Goal: Transaction & Acquisition: Purchase product/service

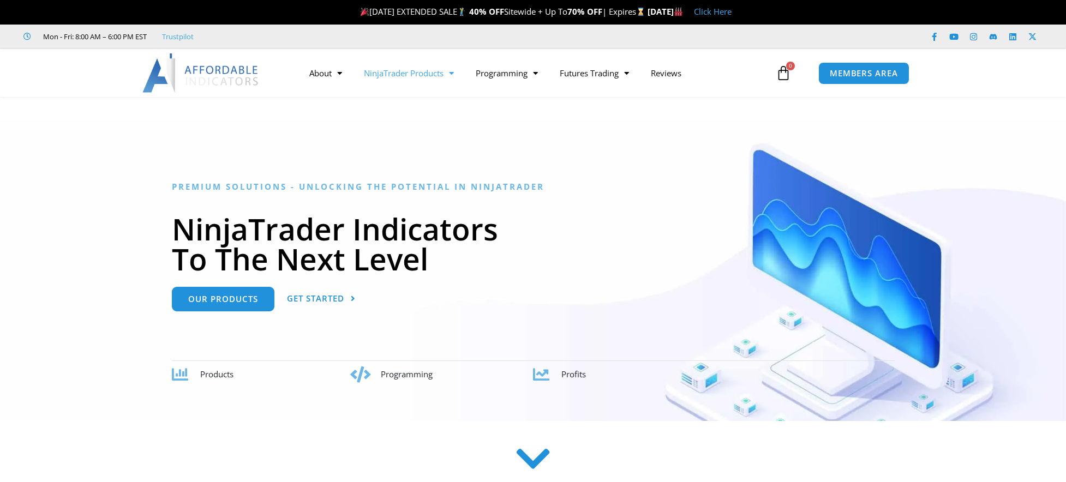
click at [445, 77] on link "NinjaTrader Products" at bounding box center [409, 73] width 112 height 25
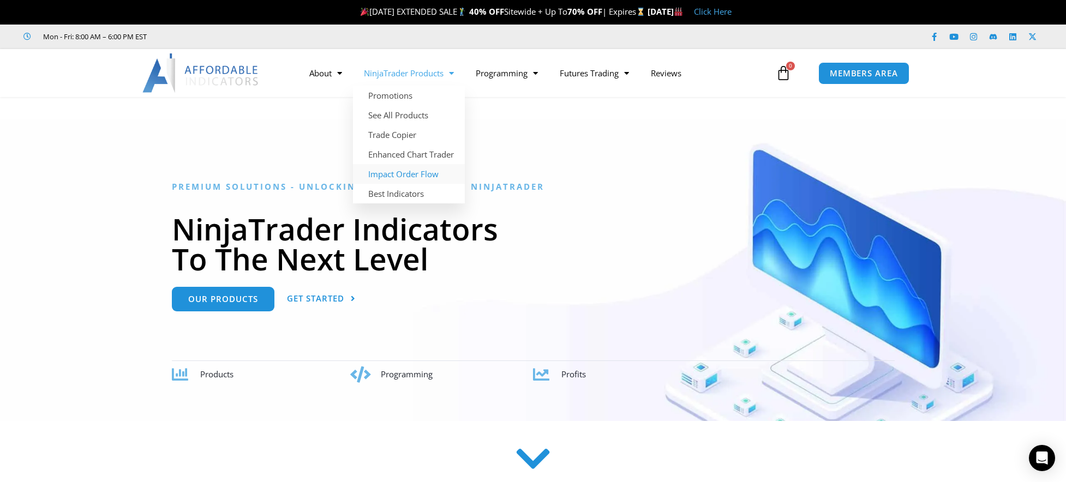
click at [408, 173] on link "Impact Order Flow" at bounding box center [409, 174] width 112 height 20
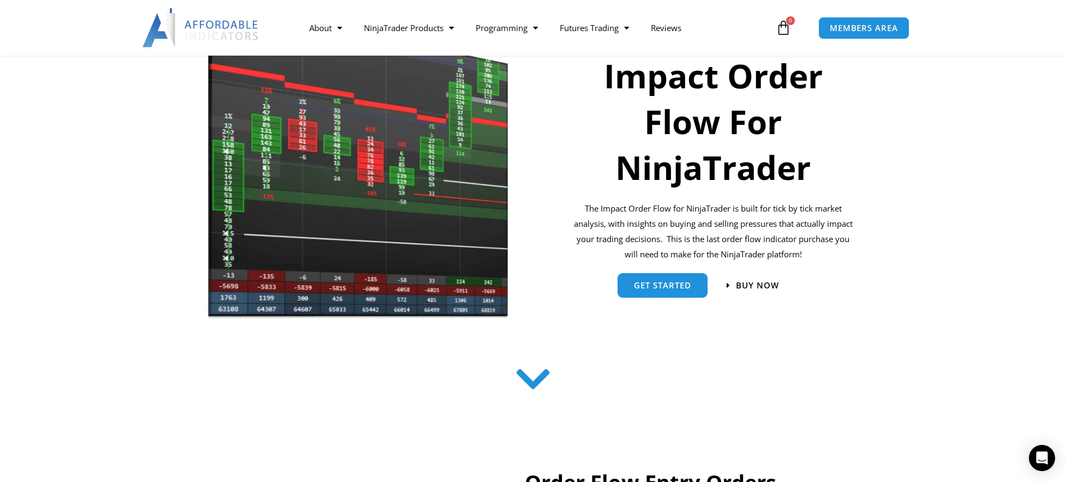
scroll to position [164, 0]
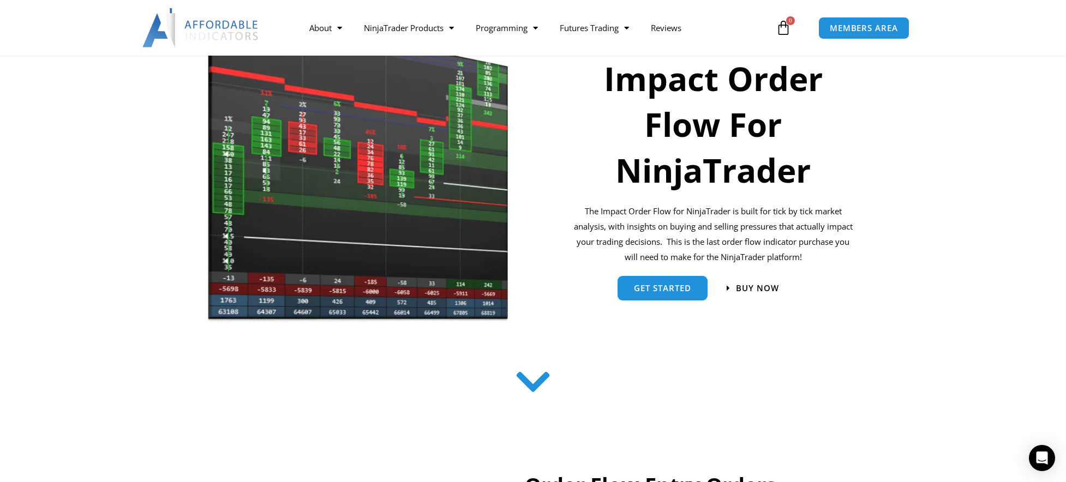
click at [757, 275] on div "Buy now" at bounding box center [783, 288] width 141 height 35
click at [754, 280] on div "Buy now" at bounding box center [783, 288] width 141 height 35
click at [747, 290] on span "Buy now" at bounding box center [757, 288] width 47 height 9
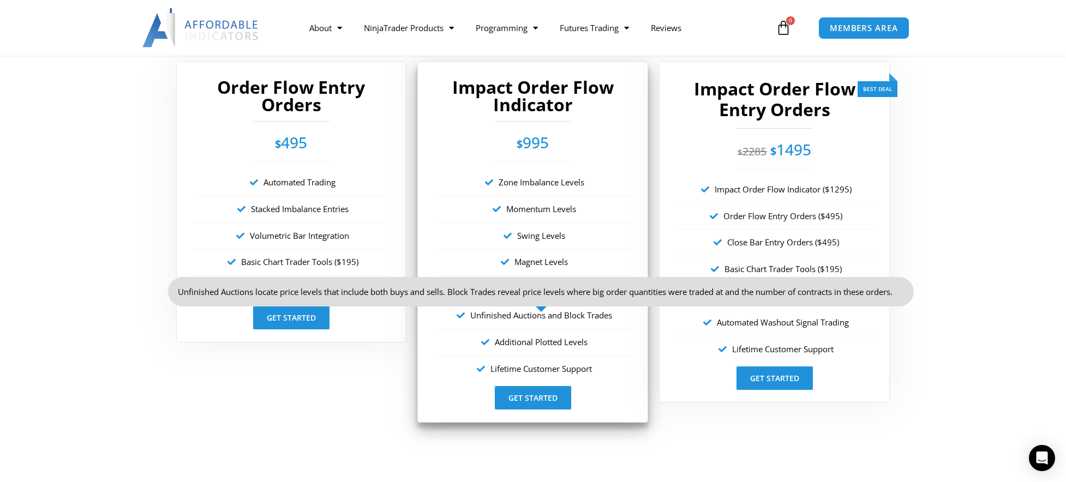
scroll to position [1967, 0]
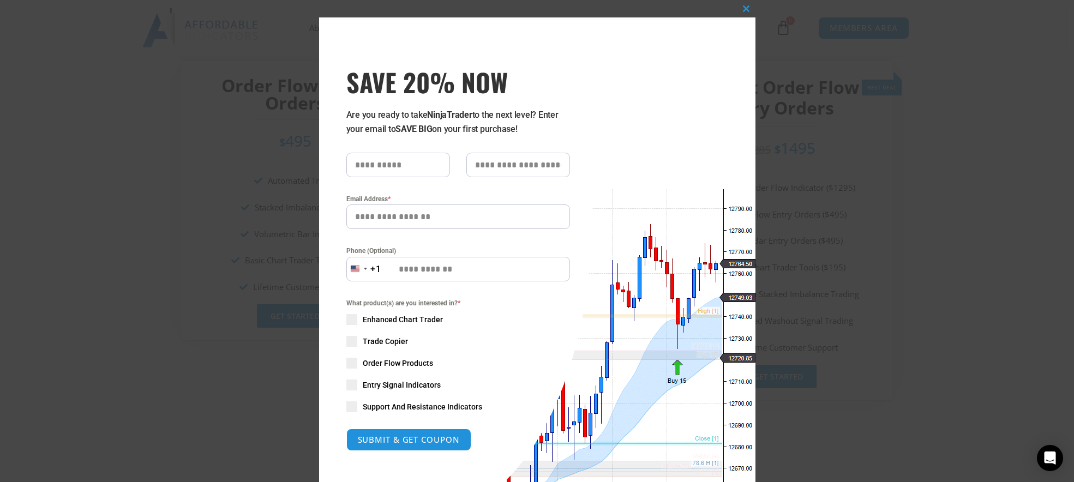
click at [962, 215] on div "Close this module SAVE 20% NOW Are you ready to take NinjaTrader to the next le…" at bounding box center [537, 241] width 1074 height 482
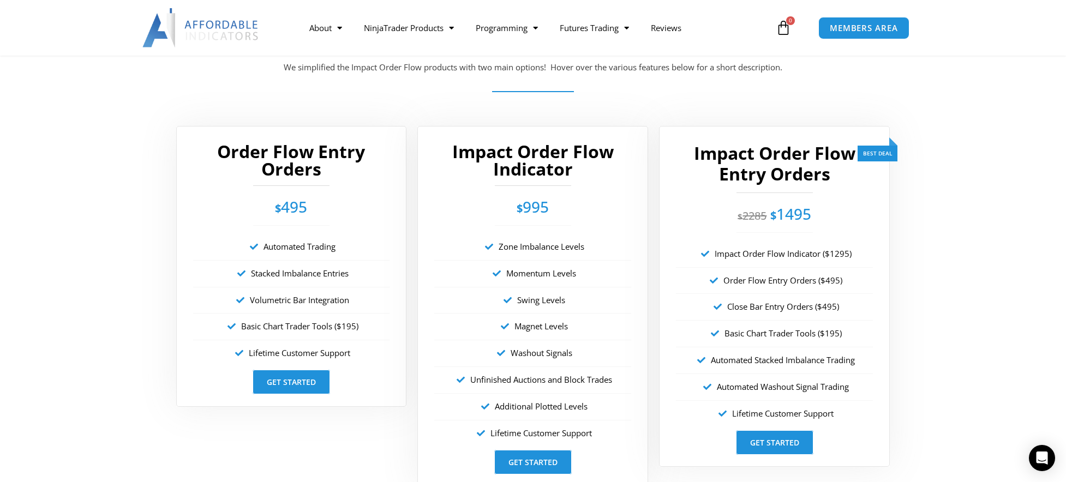
scroll to position [1912, 0]
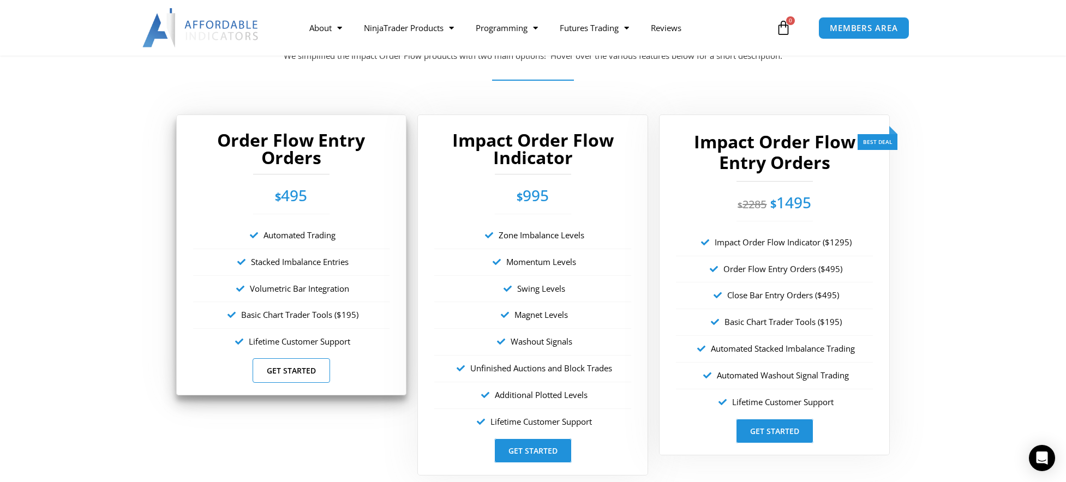
click at [309, 365] on link "Get Started" at bounding box center [291, 370] width 77 height 25
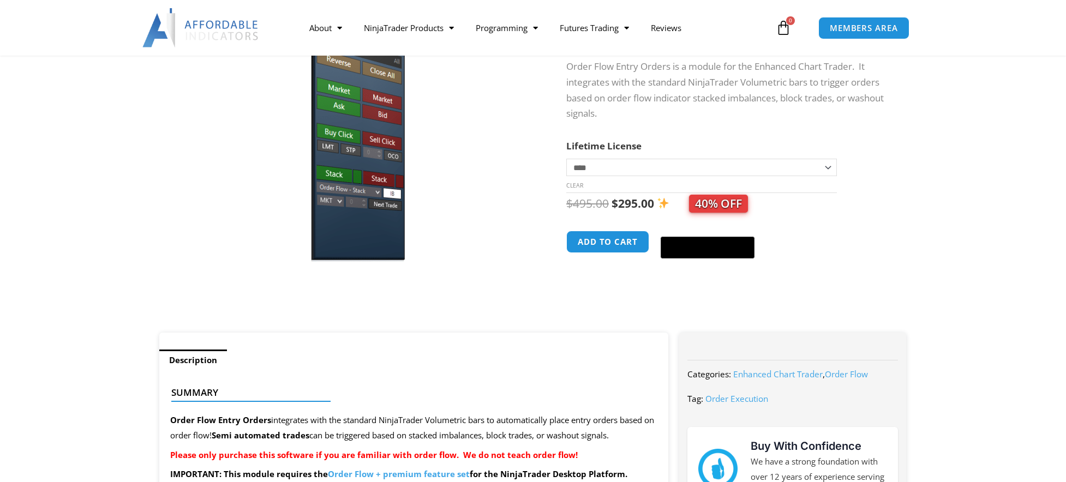
click at [629, 169] on select "**********" at bounding box center [701, 167] width 271 height 17
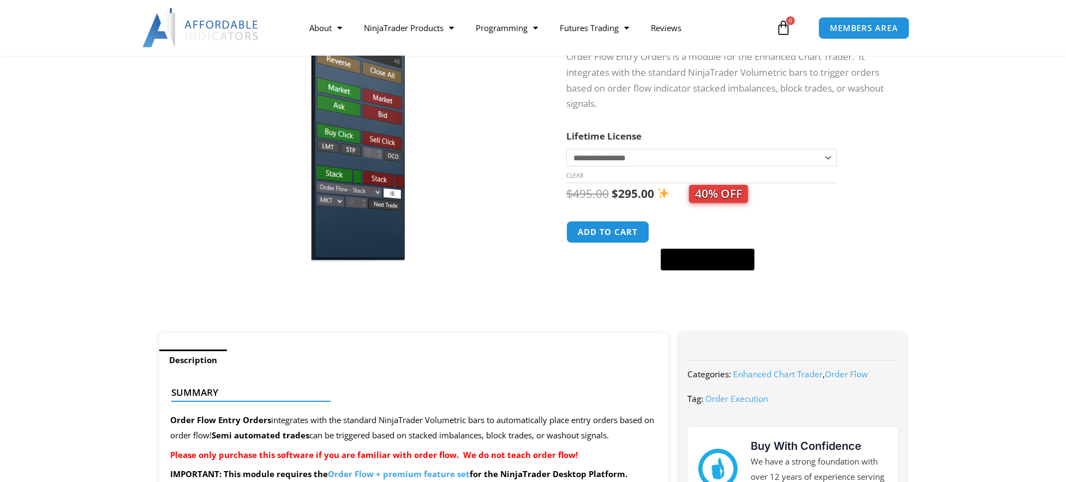
click at [566, 149] on select "**********" at bounding box center [701, 157] width 271 height 17
select select
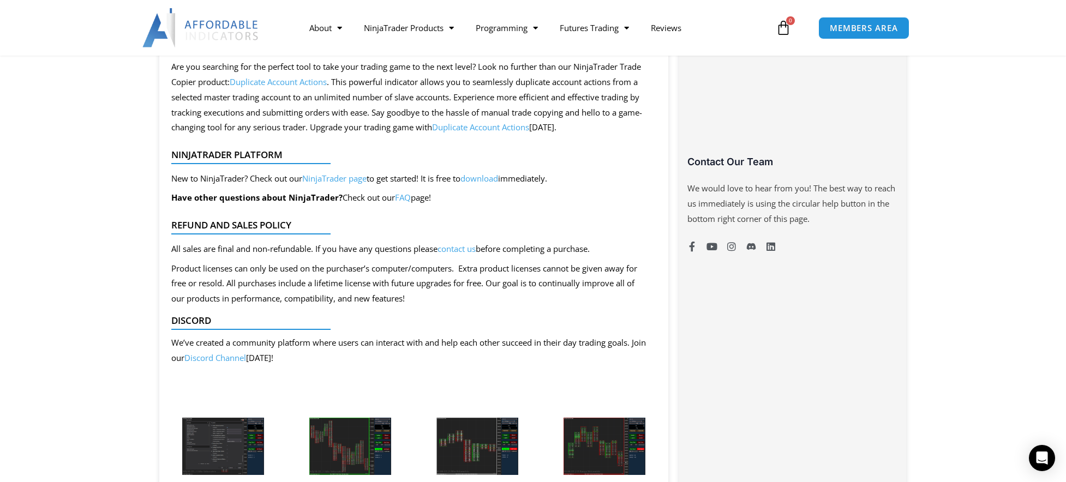
scroll to position [764, 0]
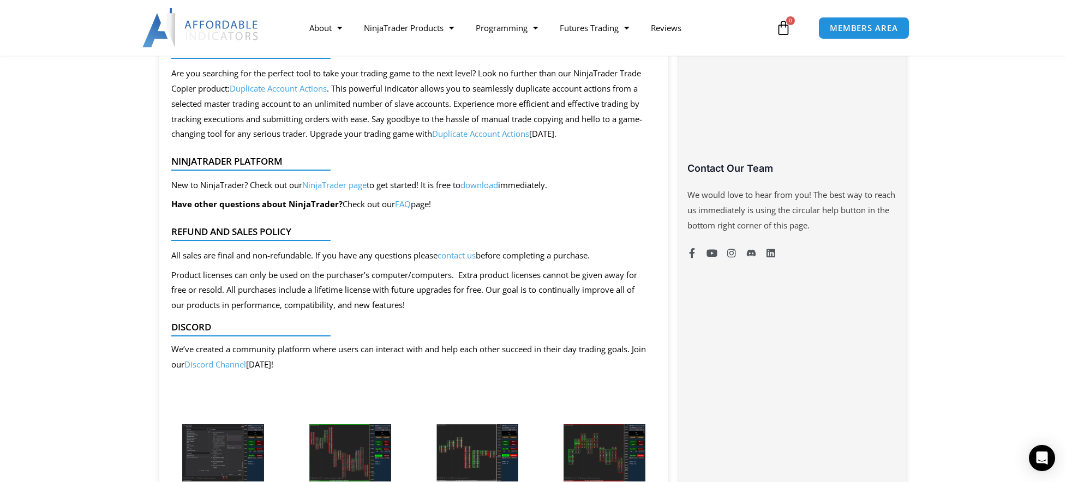
click at [945, 119] on section "Description Summary Order Flow Entry Orders integrates with the standard NinjaT…" at bounding box center [533, 178] width 1066 height 891
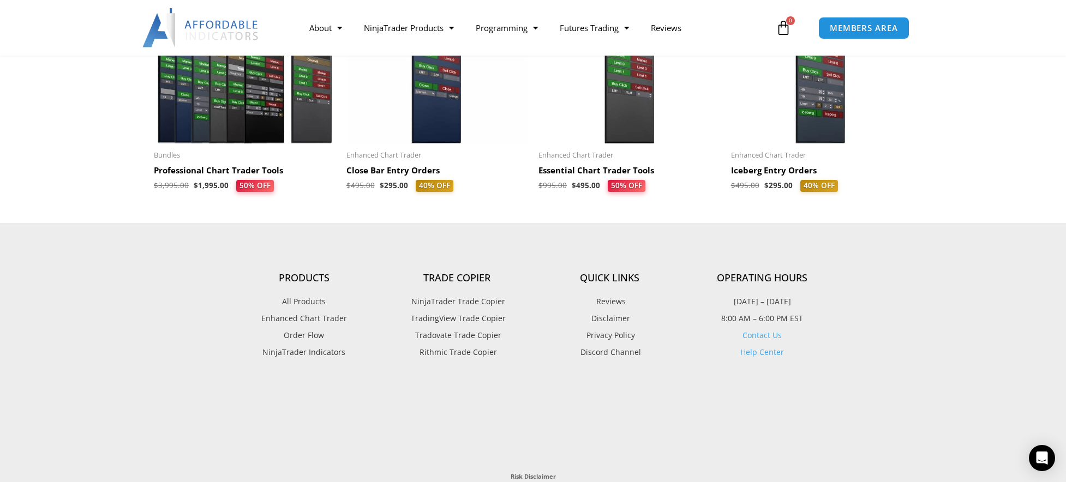
scroll to position [1454, 0]
click at [863, 331] on footer "Products All Products Enhanced Chart Trader Order Flow NinjaTrader Indicators T…" at bounding box center [533, 489] width 1066 height 531
